Goal: Task Accomplishment & Management: Manage account settings

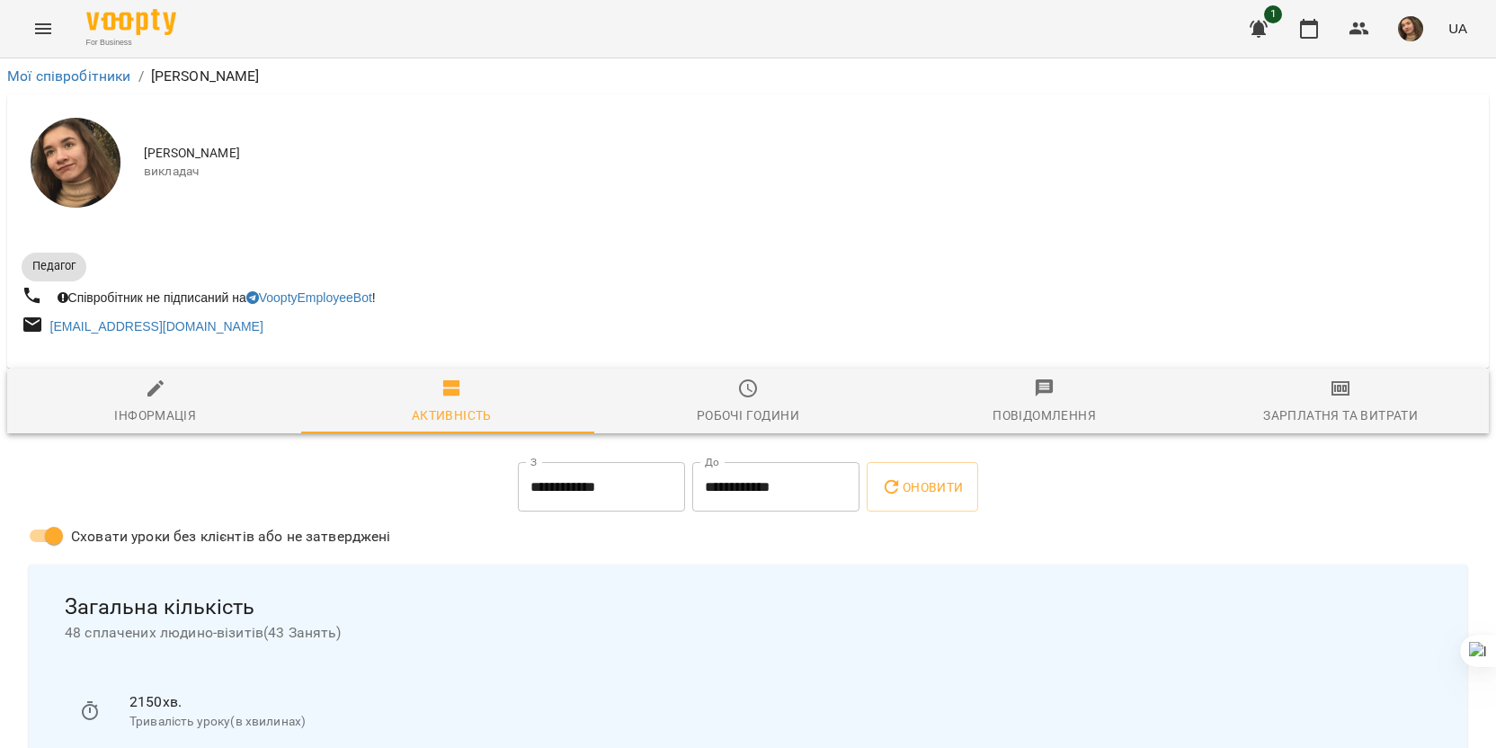
click at [1287, 30] on div "1 UA" at bounding box center [1355, 28] width 237 height 47
click at [1304, 35] on icon "button" at bounding box center [1309, 29] width 22 height 22
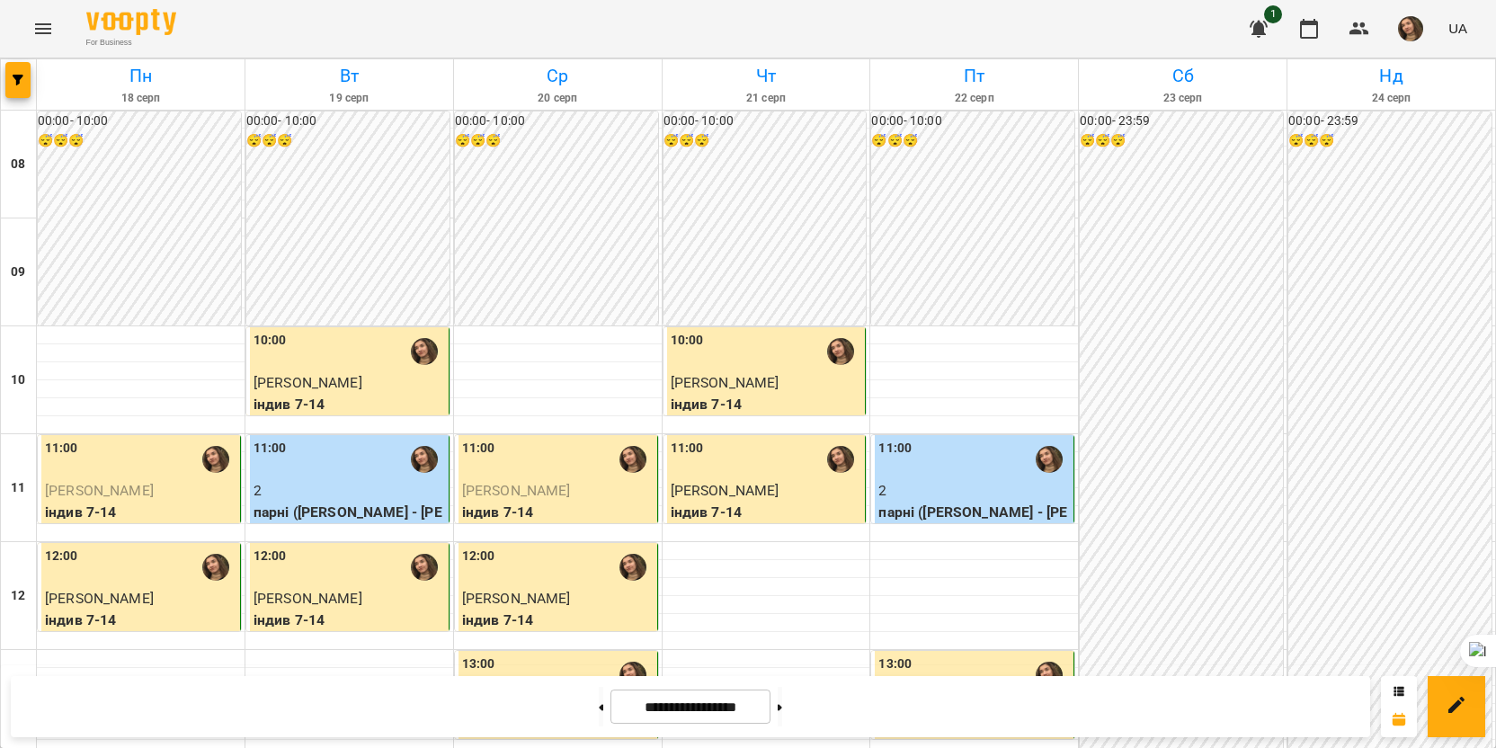
scroll to position [449, 0]
click at [591, 738] on p "індив 7-14" at bounding box center [557, 749] width 191 height 22
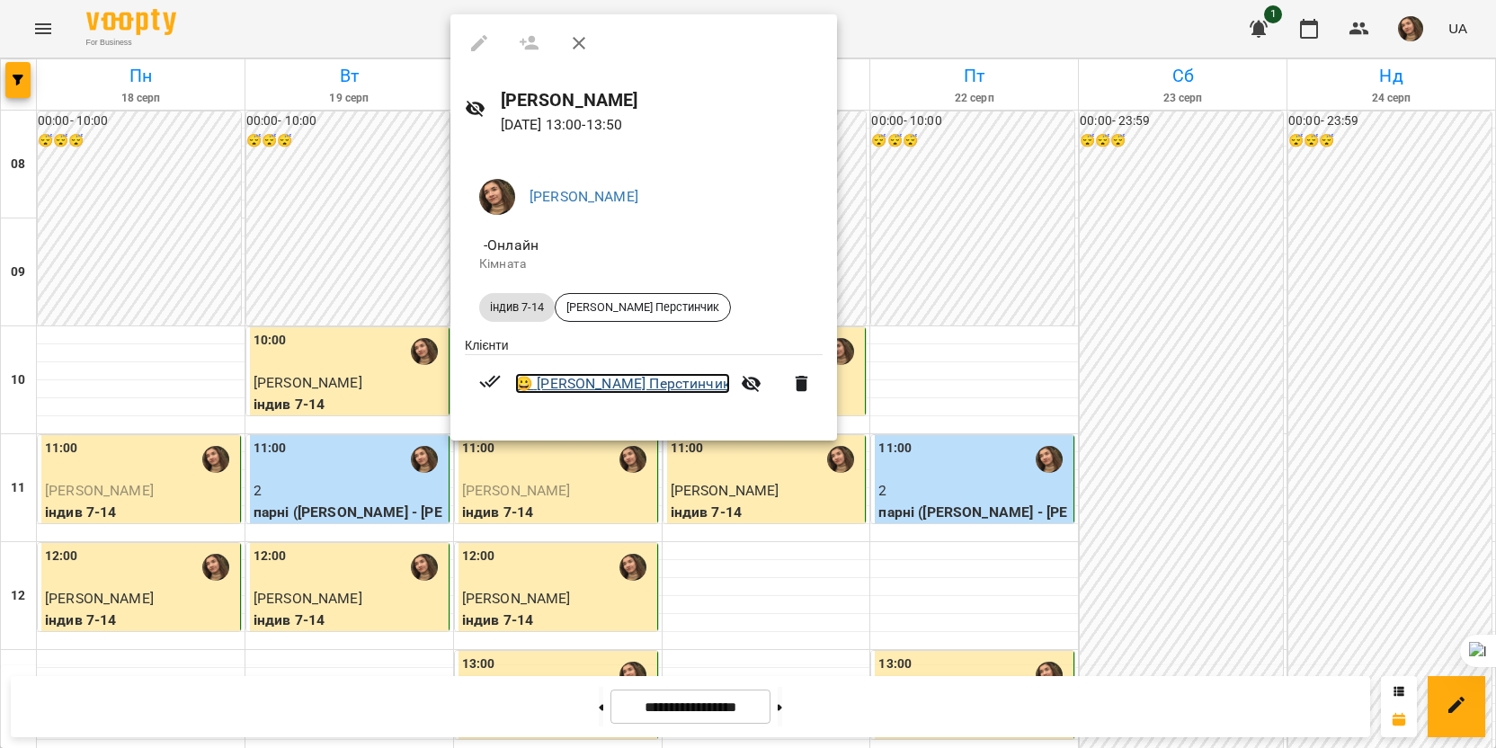
click at [626, 382] on link "😀 [PERSON_NAME]" at bounding box center [622, 384] width 215 height 22
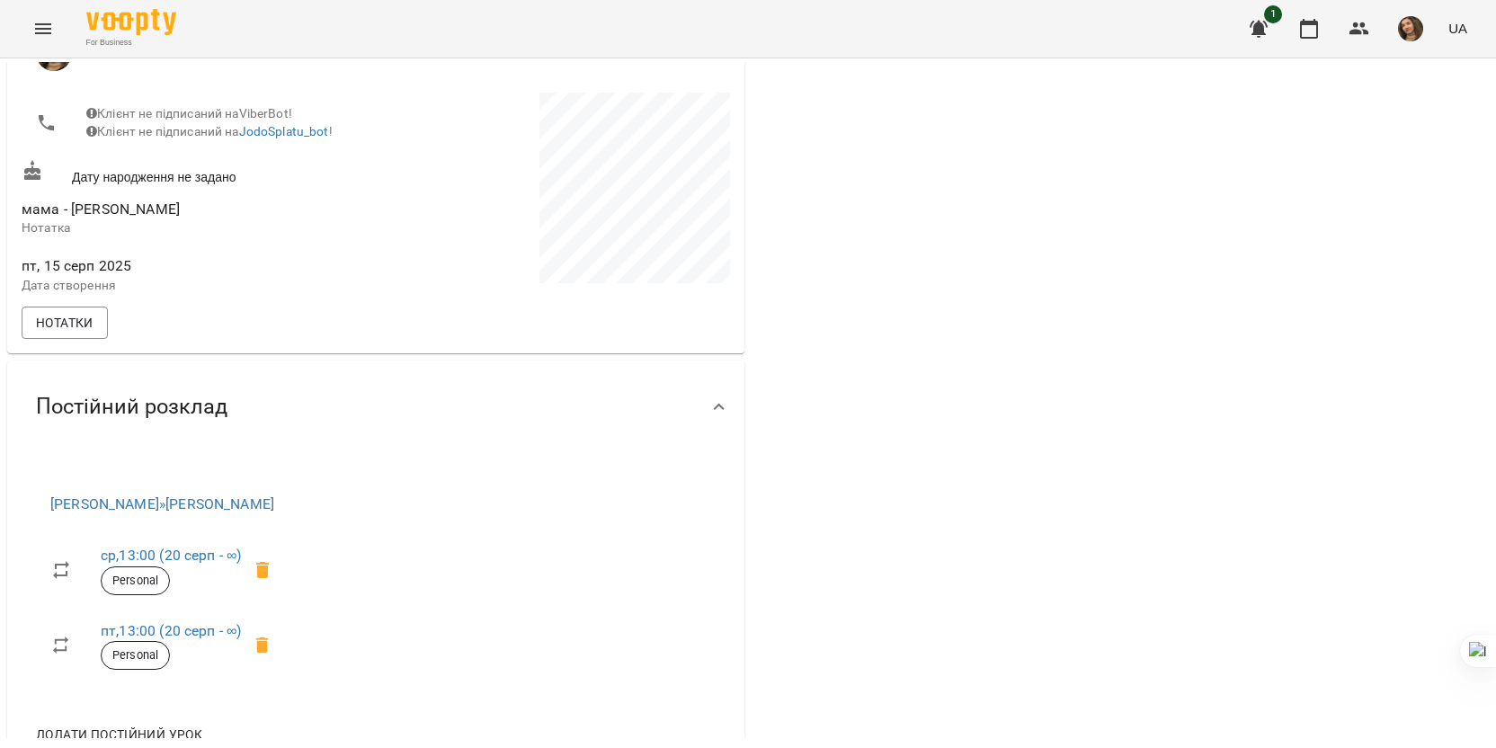
scroll to position [360, 0]
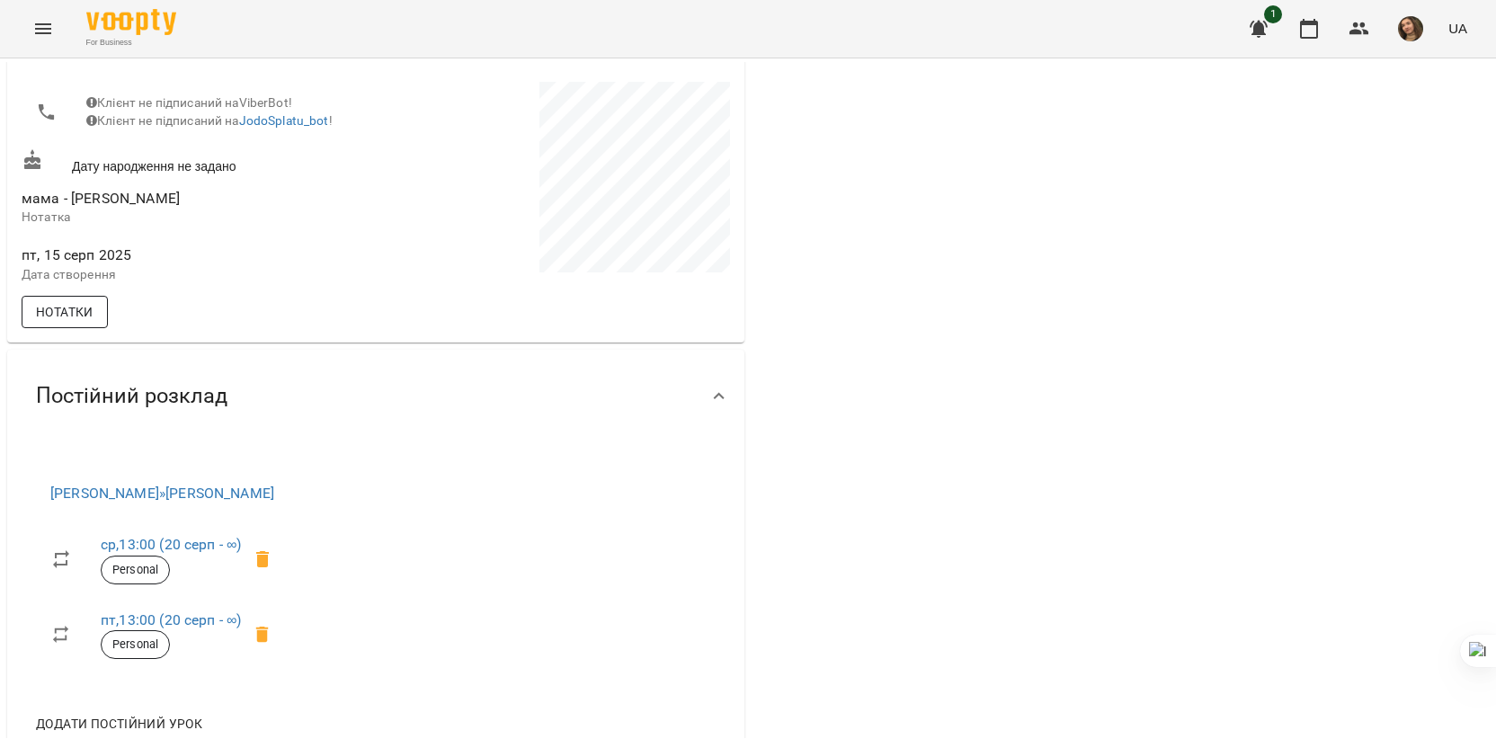
click at [76, 317] on span "Нотатки" at bounding box center [65, 312] width 58 height 22
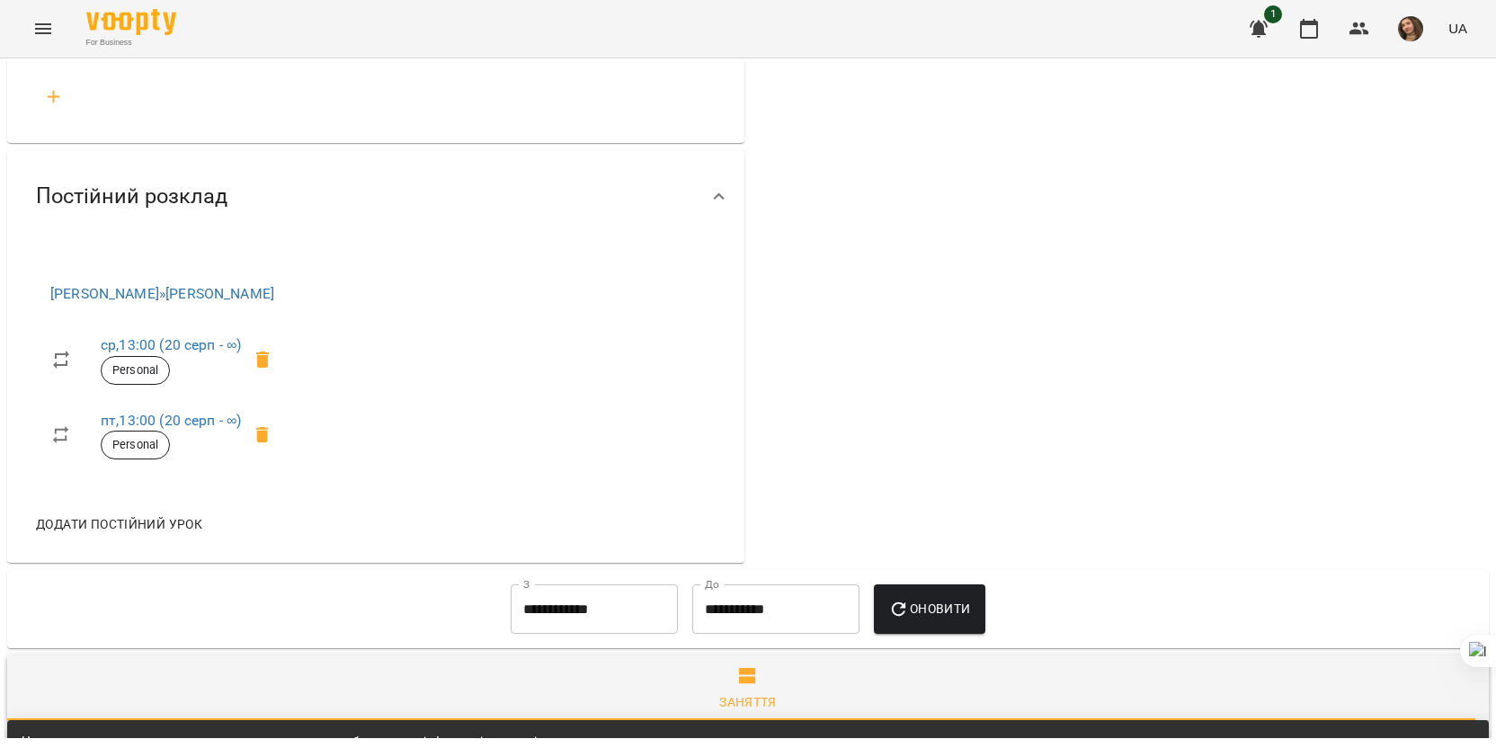
scroll to position [629, 0]
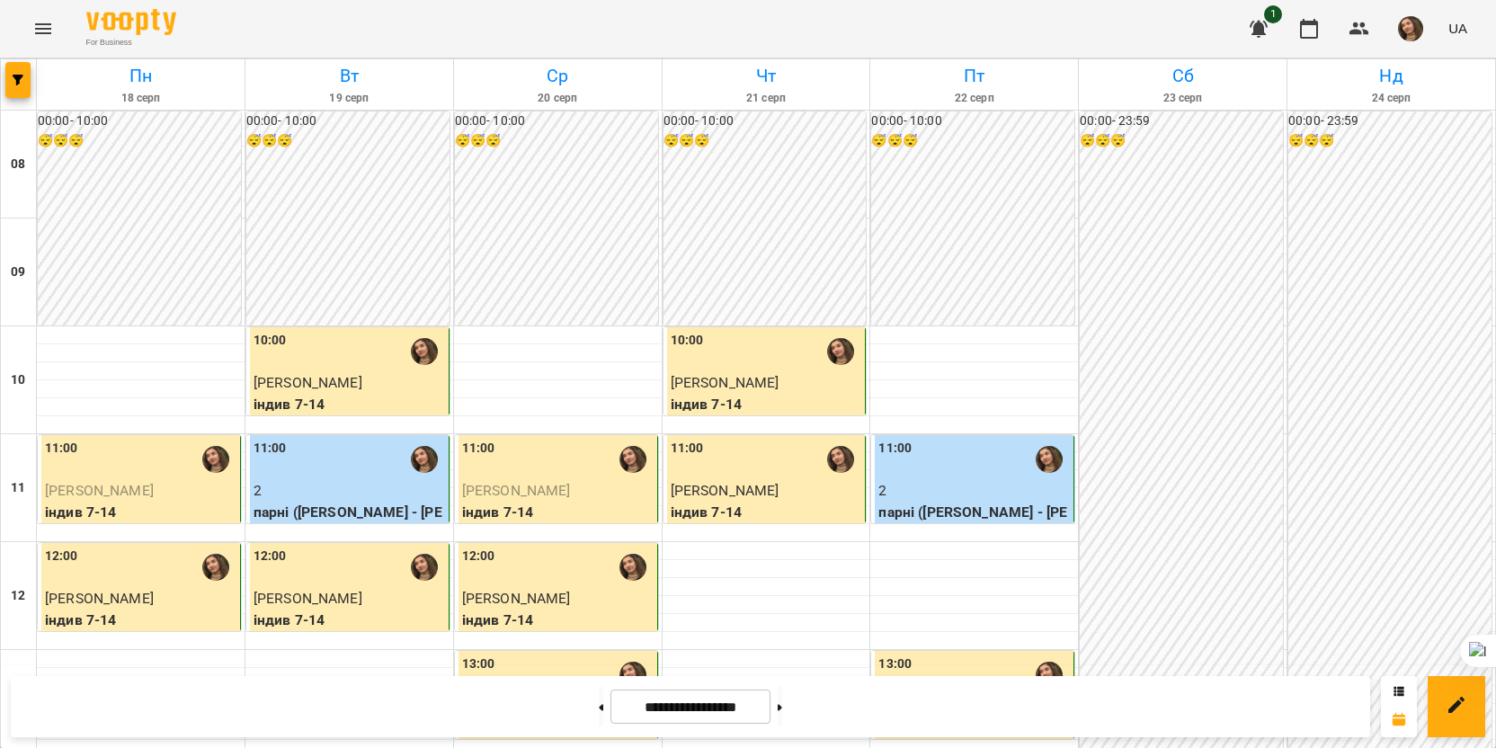
click at [571, 486] on span "[PERSON_NAME]" at bounding box center [516, 490] width 109 height 17
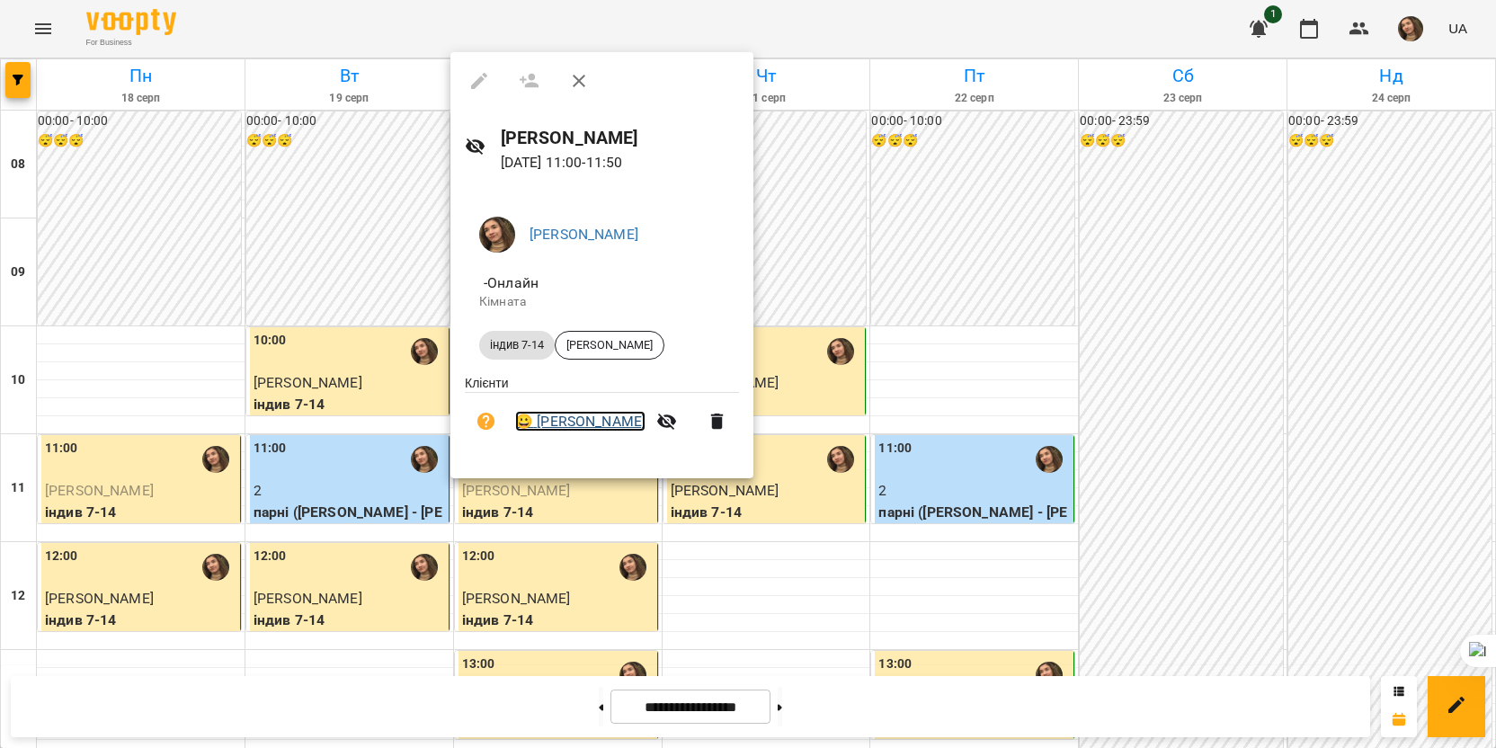
click at [604, 427] on link "😀 [PERSON_NAME]" at bounding box center [580, 422] width 130 height 22
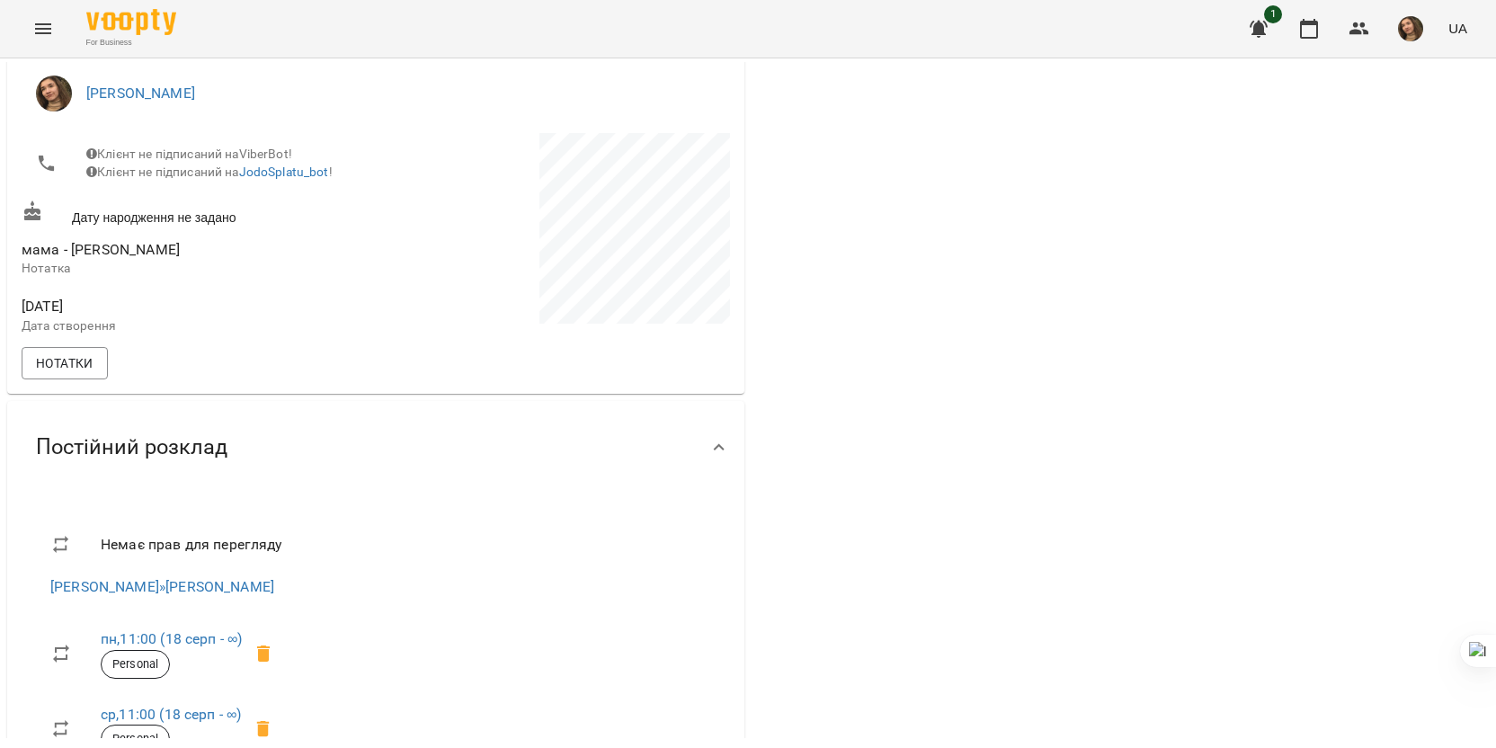
scroll to position [360, 0]
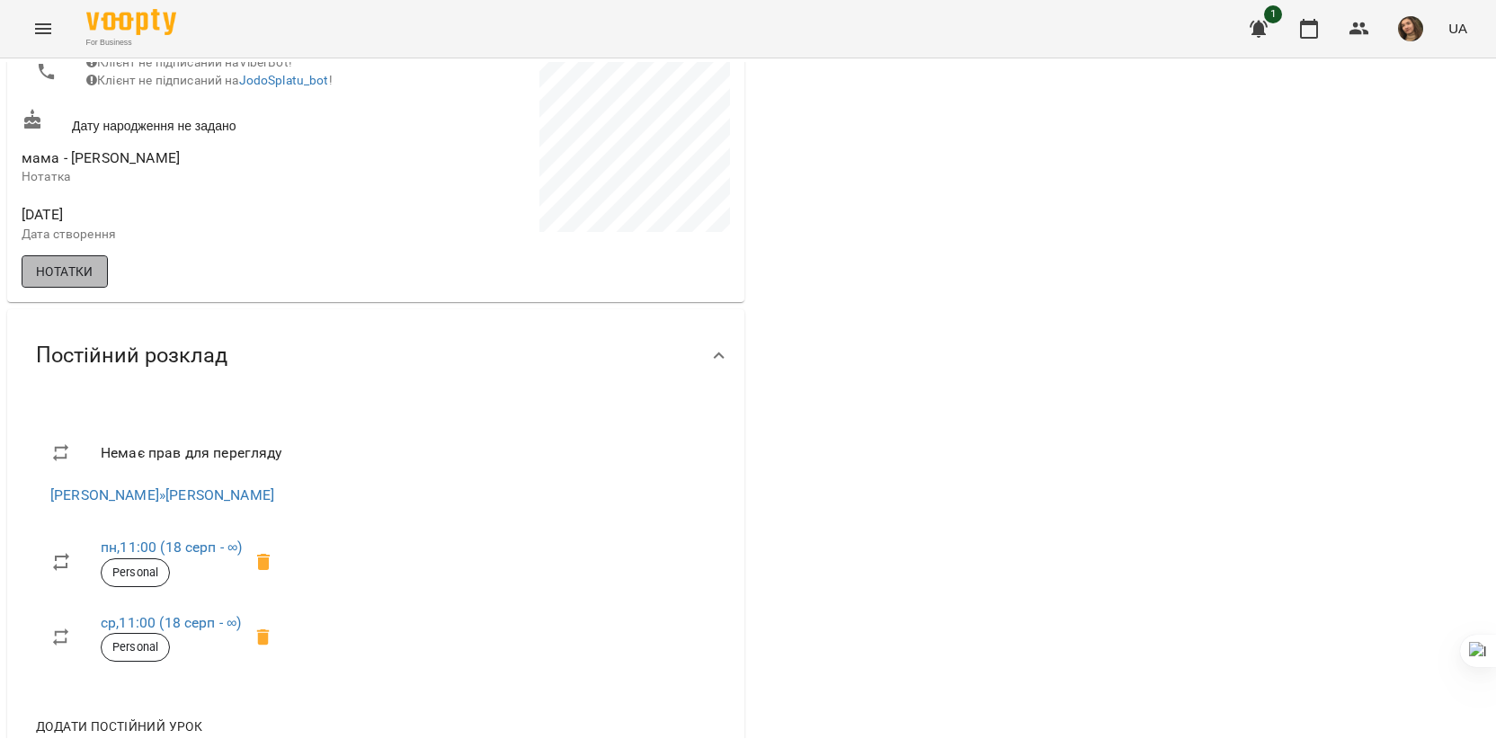
click at [74, 282] on span "Нотатки" at bounding box center [65, 272] width 58 height 22
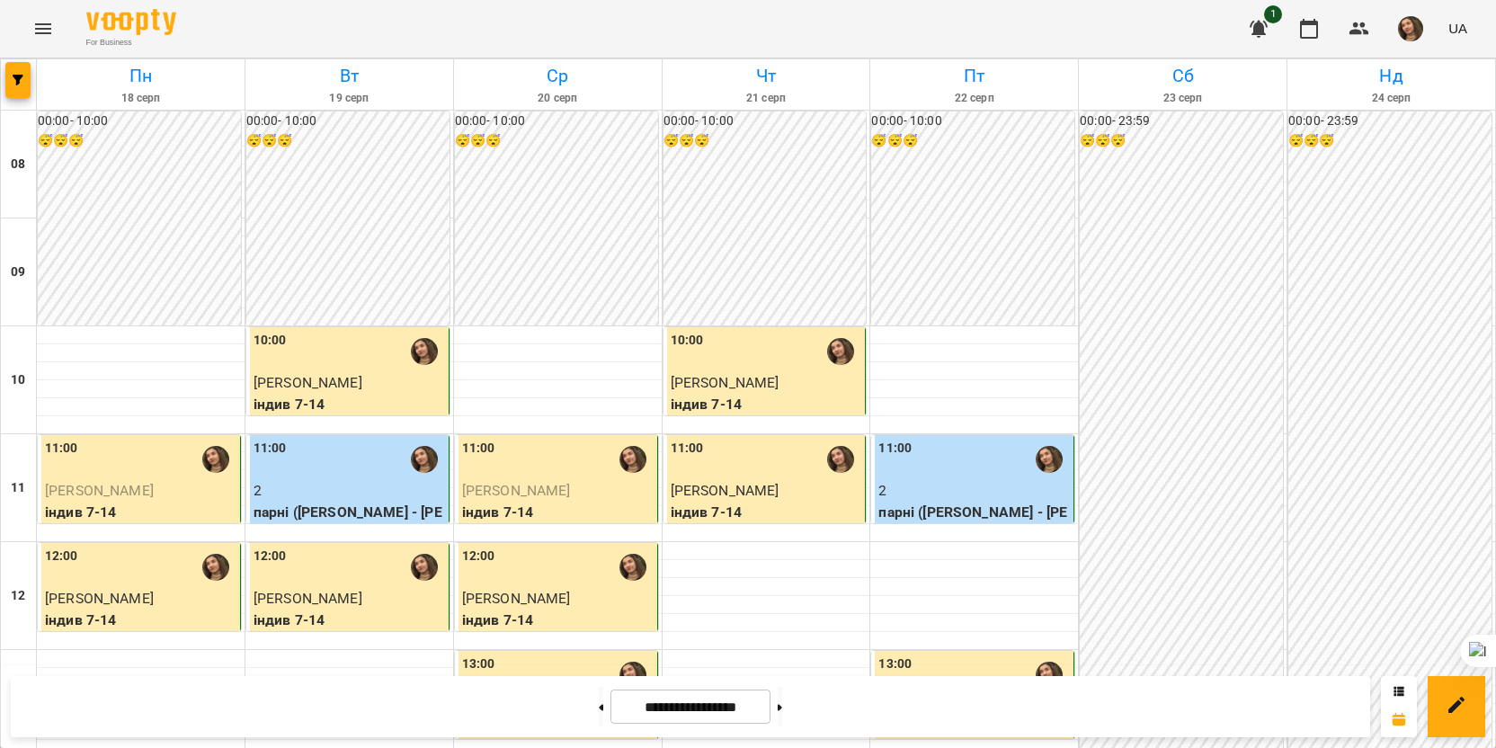
click at [517, 600] on span "[PERSON_NAME]" at bounding box center [516, 598] width 109 height 17
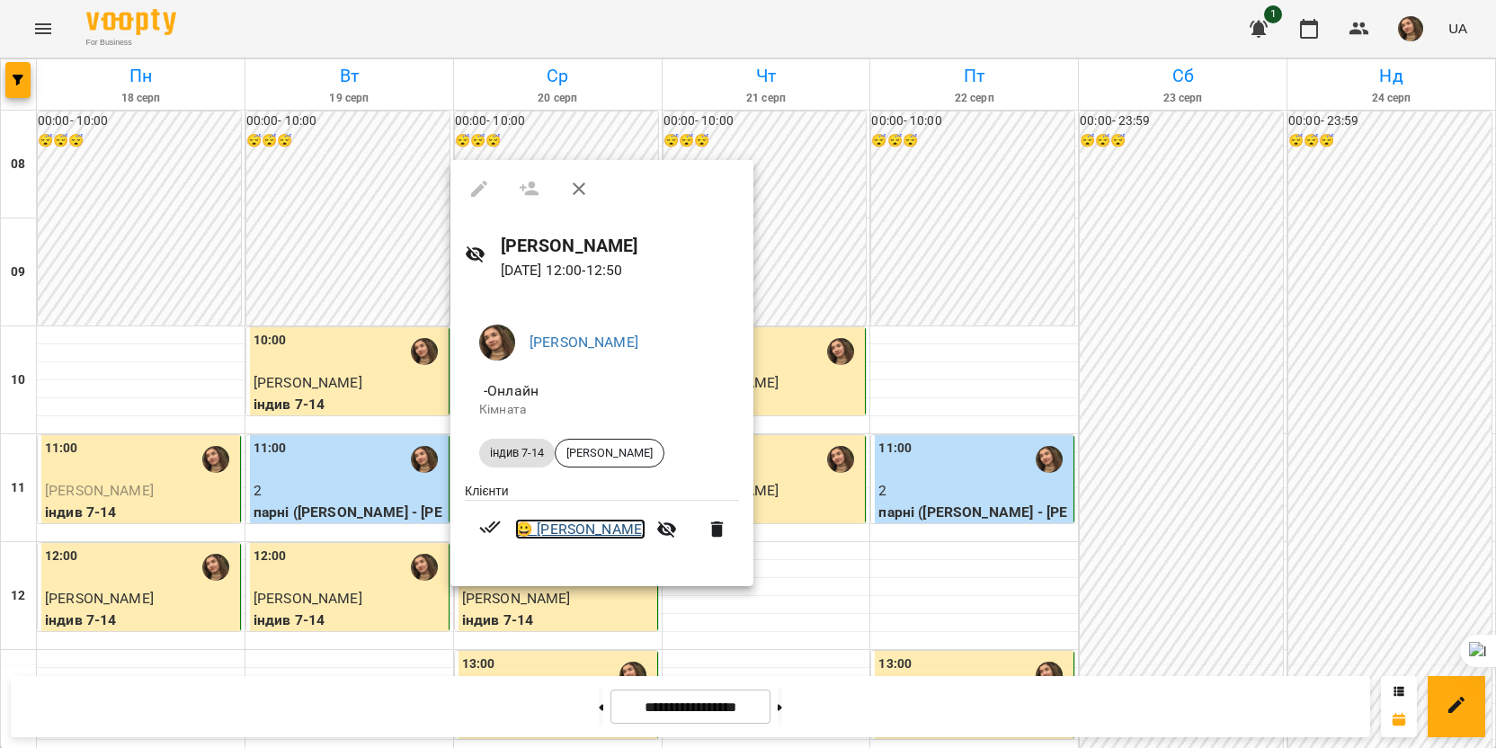
click at [604, 538] on link "😀 [PERSON_NAME]" at bounding box center [580, 530] width 130 height 22
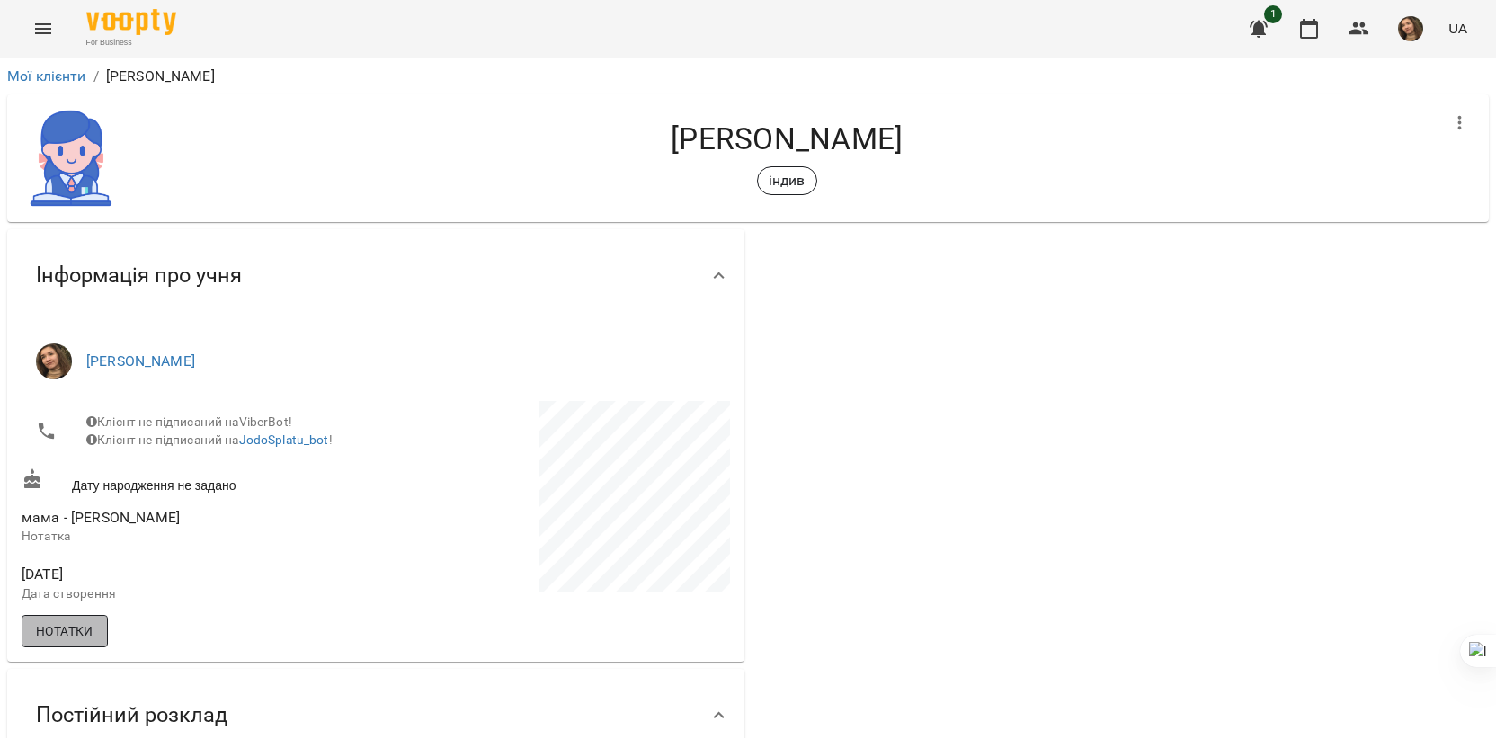
click at [67, 635] on span "Нотатки" at bounding box center [65, 631] width 58 height 22
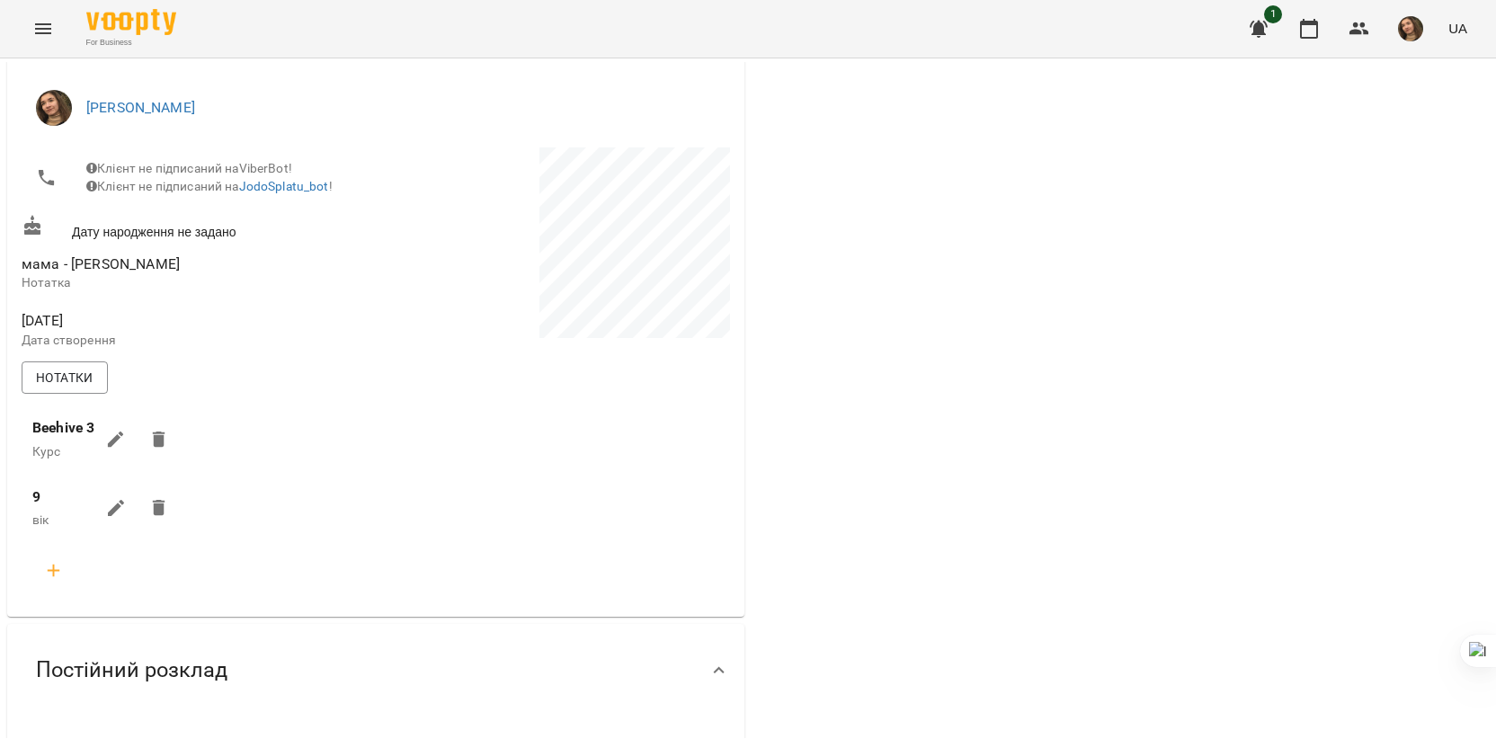
scroll to position [270, 0]
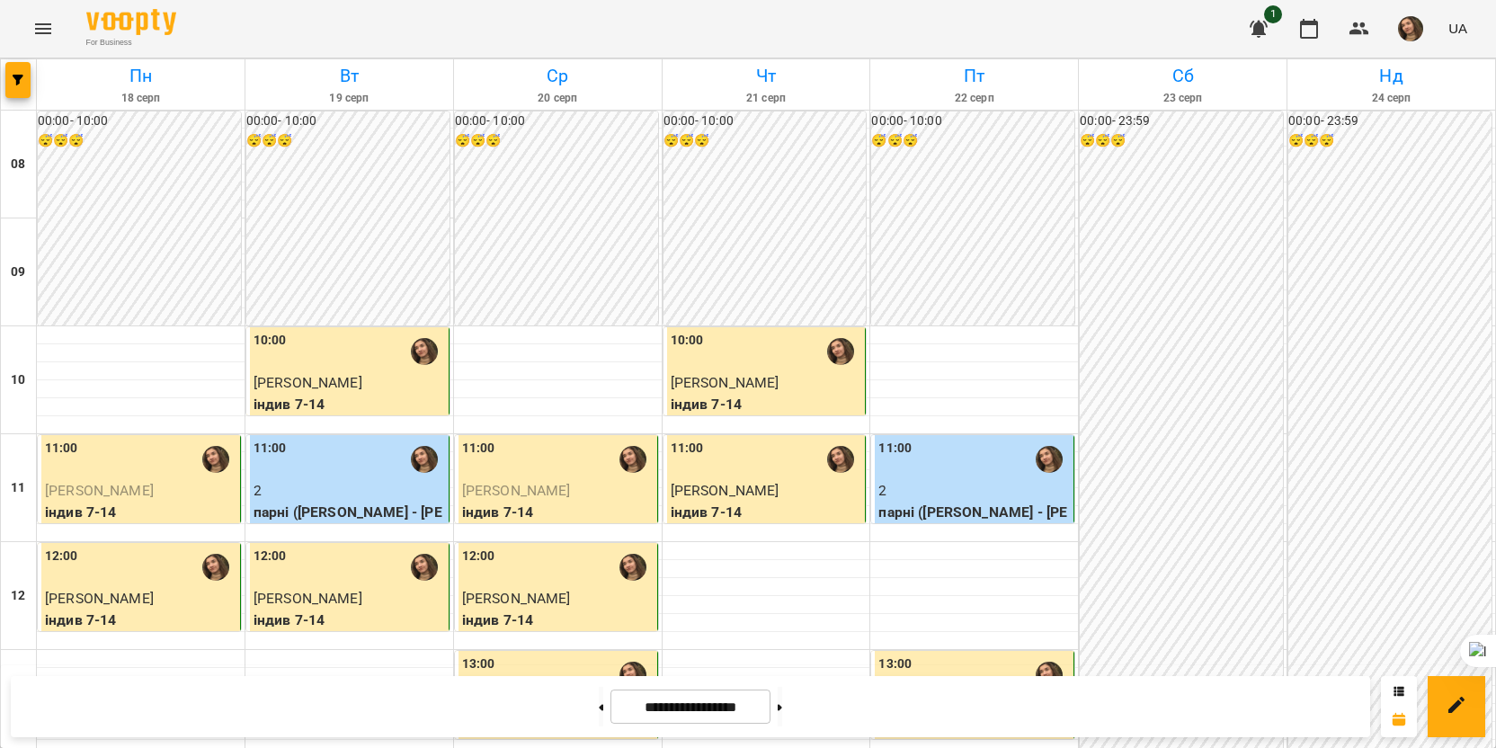
scroll to position [684, 0]
click at [1423, 26] on img "button" at bounding box center [1410, 28] width 25 height 25
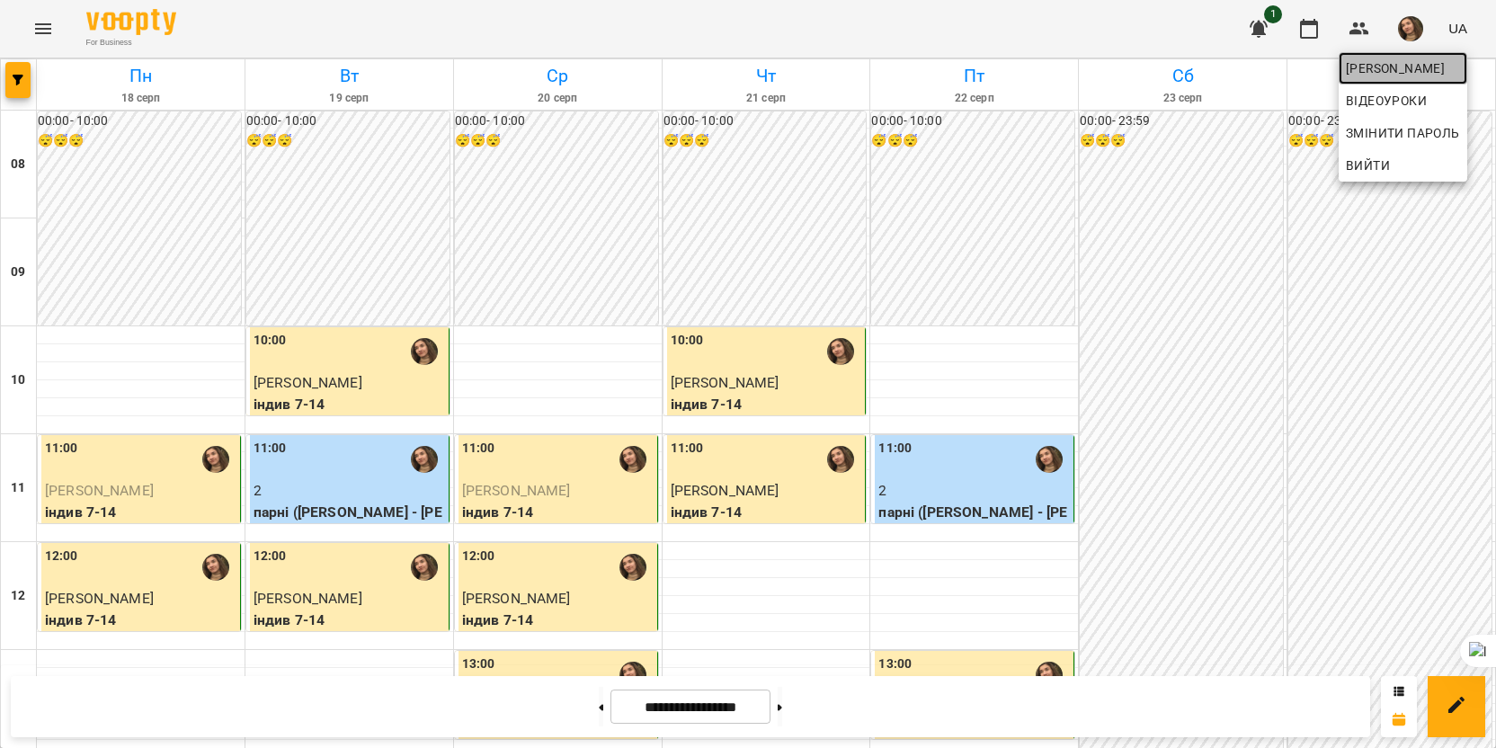
click at [1393, 70] on span "[PERSON_NAME]" at bounding box center [1403, 69] width 114 height 22
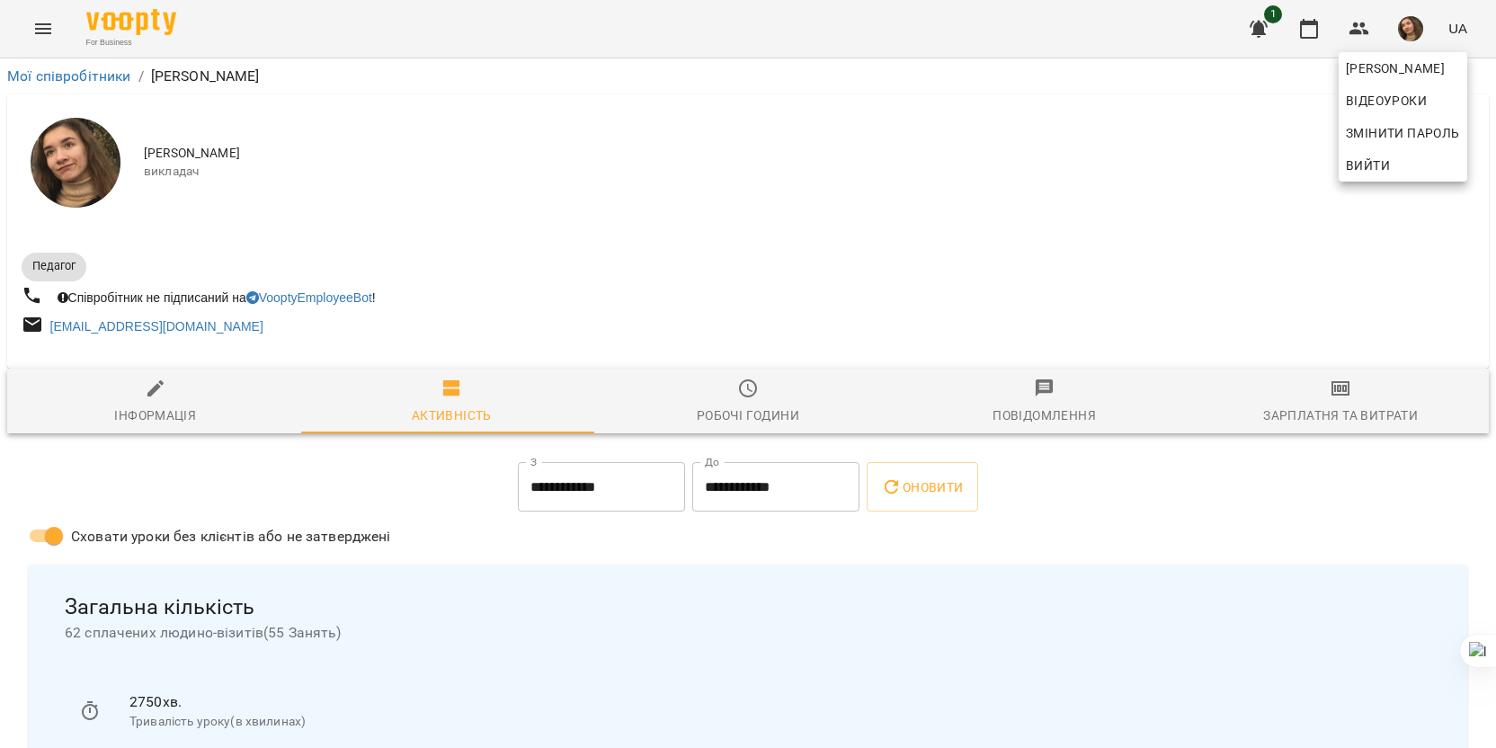
click at [203, 402] on div at bounding box center [748, 374] width 1496 height 748
click at [143, 377] on button "Інформація" at bounding box center [155, 401] width 297 height 65
select select "**"
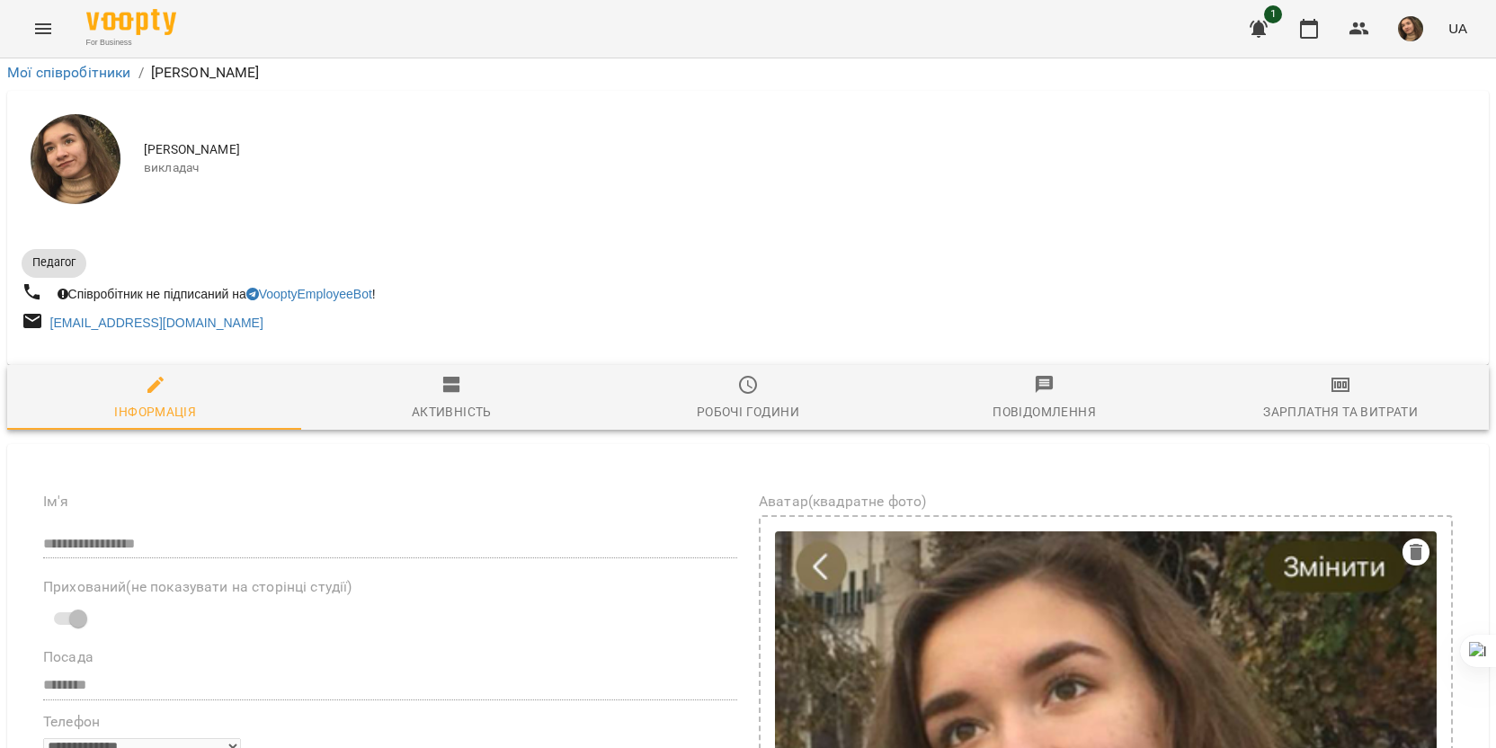
scroll to position [629, 0]
drag, startPoint x: 161, startPoint y: 484, endPoint x: 369, endPoint y: 518, distance: 211.3
click at [332, 551] on button at bounding box center [328, 544] width 23 height 23
